Goal: Use online tool/utility

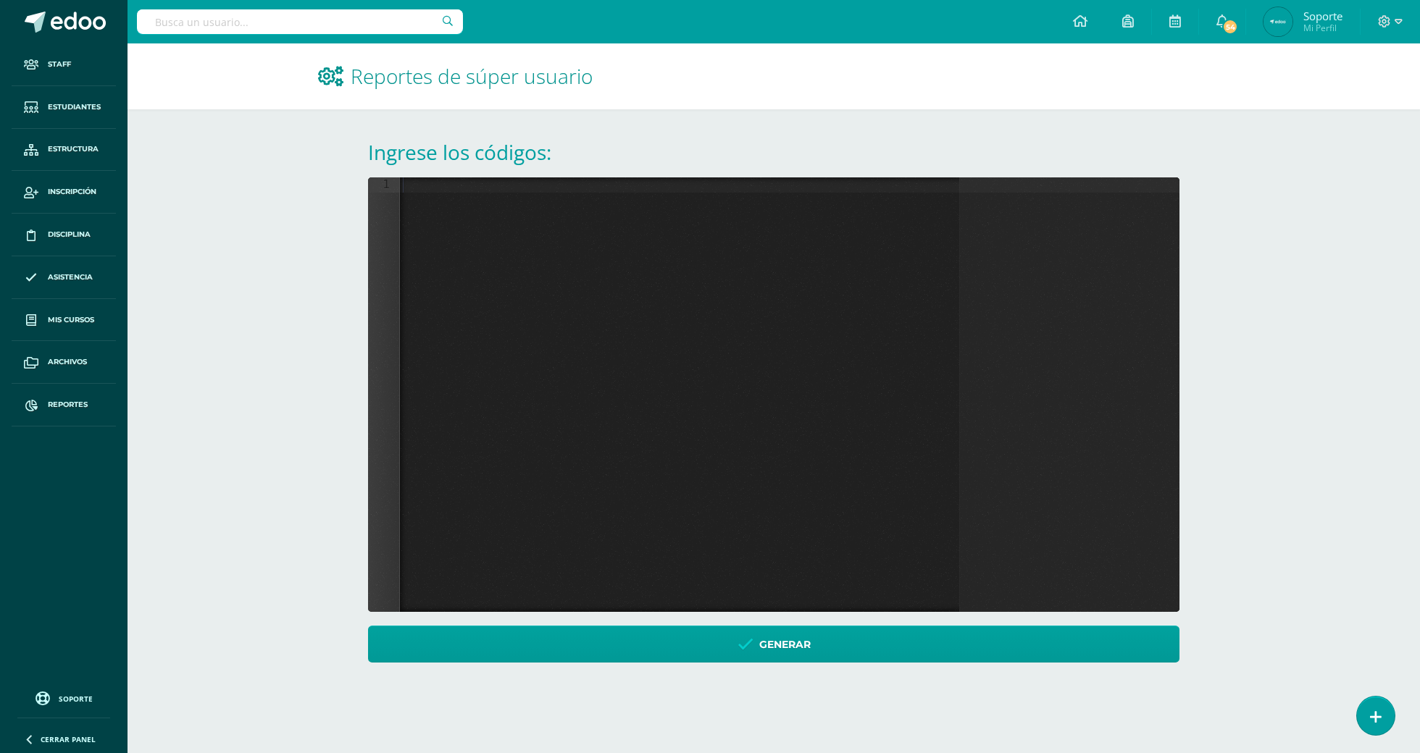
click at [695, 235] on div at bounding box center [789, 410] width 779 height 466
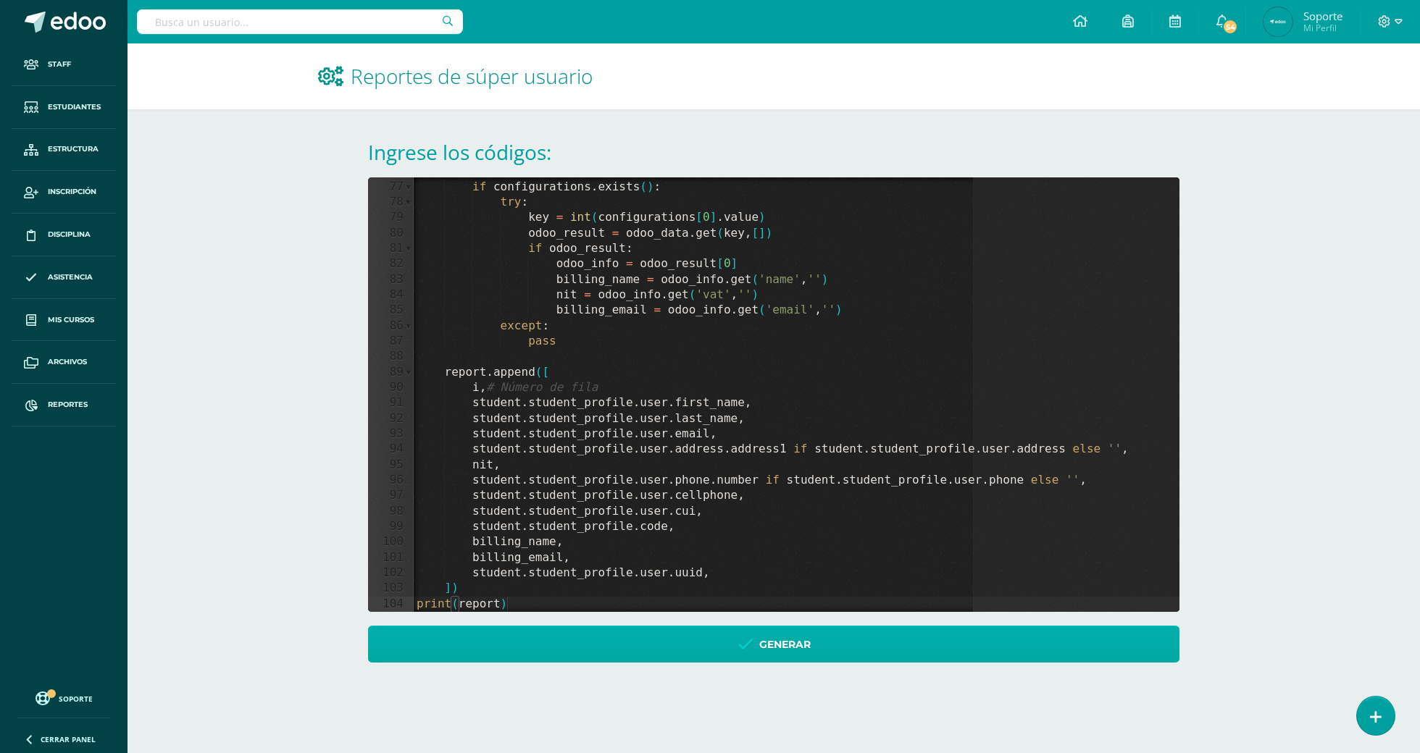
click at [677, 653] on link "Generar" at bounding box center [773, 644] width 811 height 37
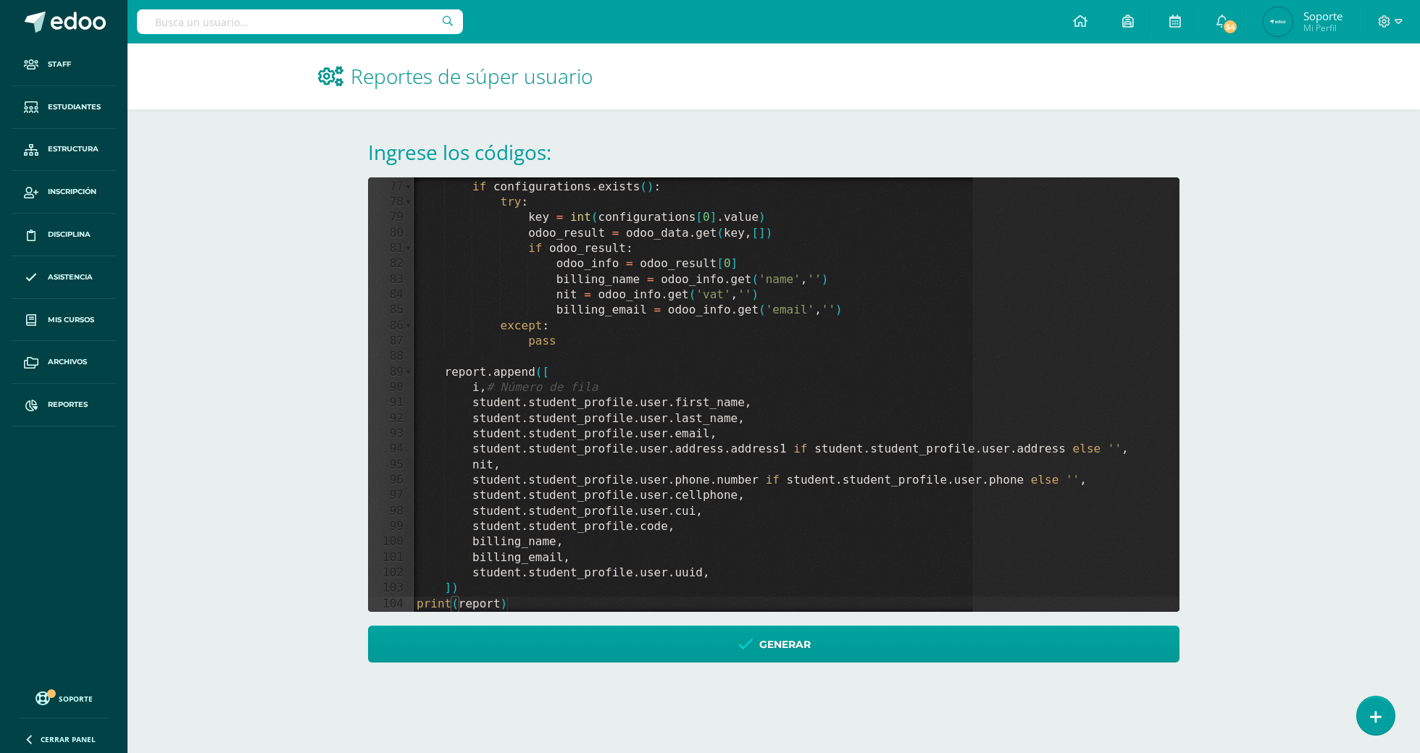
click at [1183, 140] on div "Ingrese los códigos: 76 77 78 79 80 81 82 83 84 85 86 87 88 89 90 91 92 93 94 9…" at bounding box center [773, 400] width 869 height 582
click at [1227, 14] on span at bounding box center [1222, 22] width 12 height 16
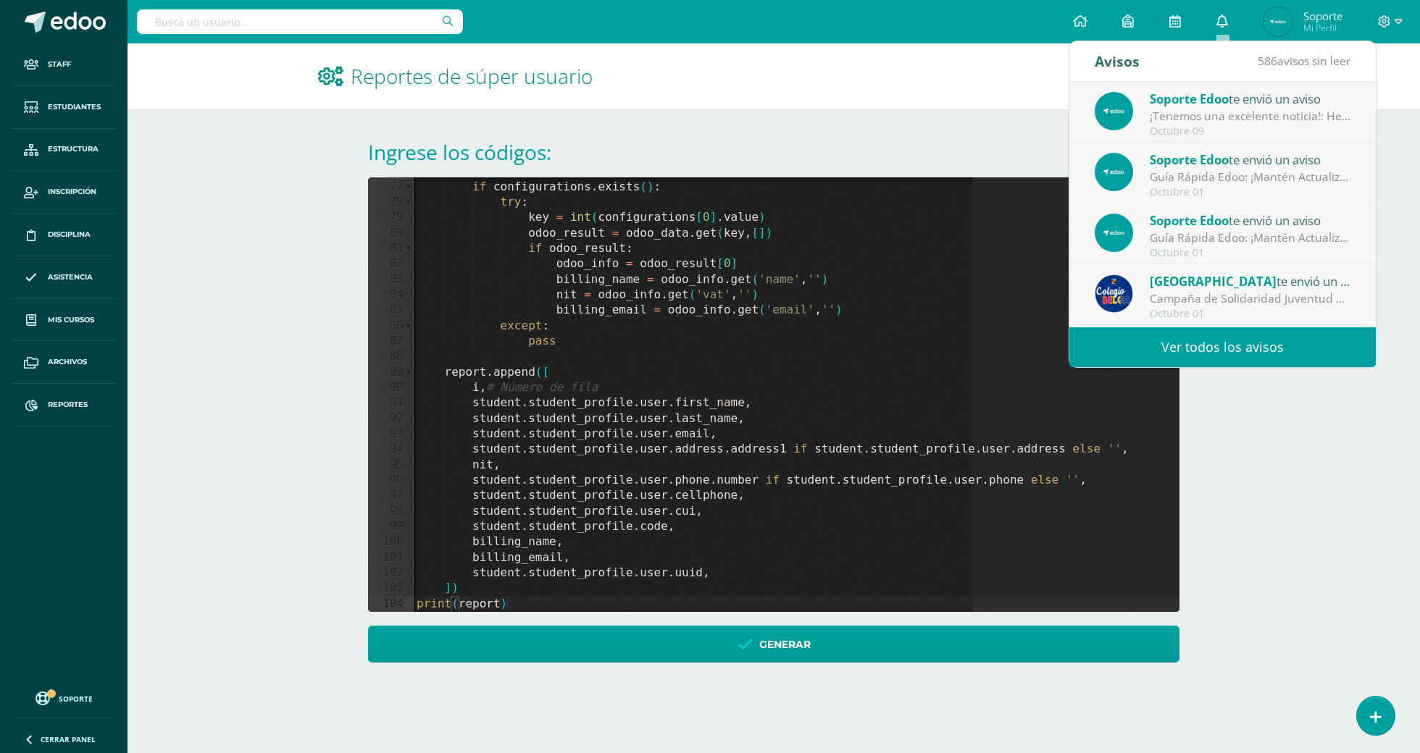
click at [1227, 14] on span at bounding box center [1222, 22] width 12 height 16
click at [862, 103] on h1 "Reportes de súper usuario" at bounding box center [773, 76] width 911 height 66
